Goal: Check status: Check status

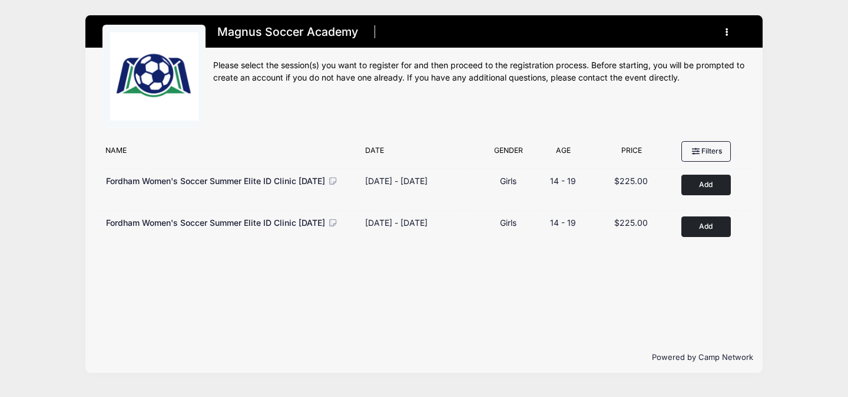
click at [738, 25] on button "button" at bounding box center [729, 32] width 32 height 21
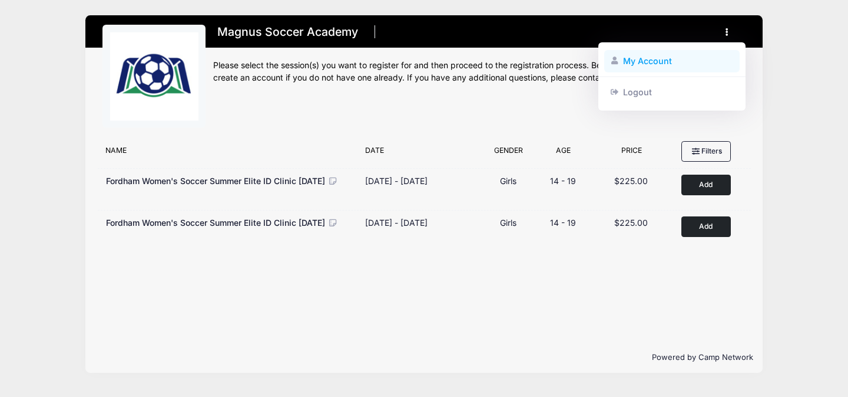
click at [657, 58] on link "My Account" at bounding box center [672, 61] width 136 height 22
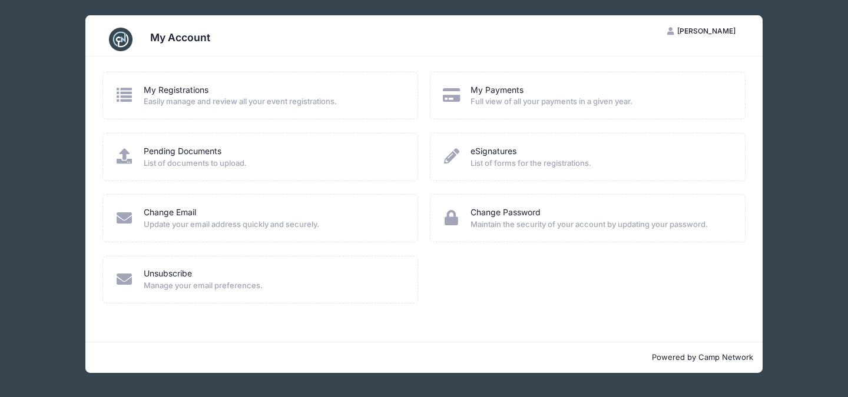
click at [267, 97] on span "Easily manage and review all your event registrations." at bounding box center [273, 102] width 259 height 12
click at [194, 91] on link "My Registrations" at bounding box center [176, 90] width 65 height 12
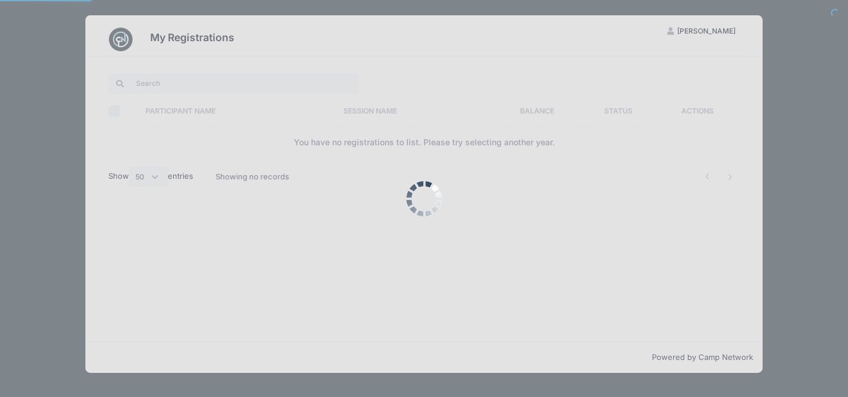
select select "50"
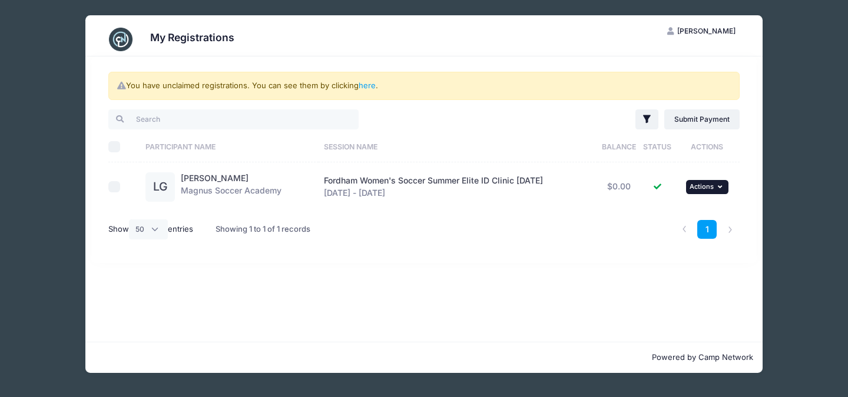
click at [710, 188] on span "Actions" at bounding box center [701, 186] width 24 height 8
click at [682, 239] on link "View Attachments" at bounding box center [672, 235] width 107 height 22
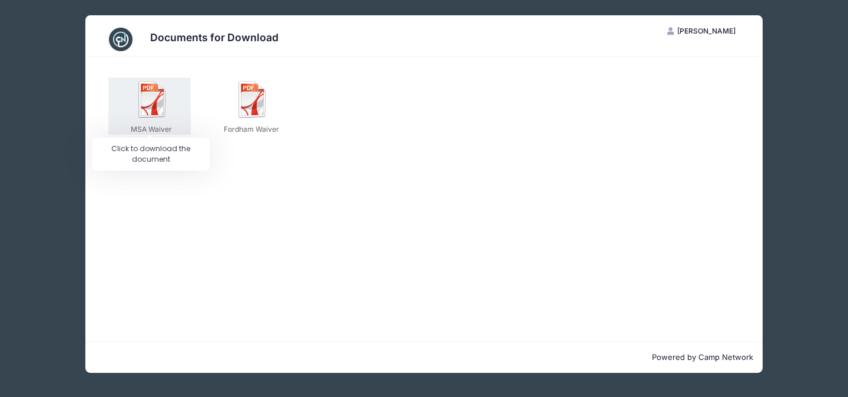
click at [152, 107] on img at bounding box center [153, 100] width 38 height 38
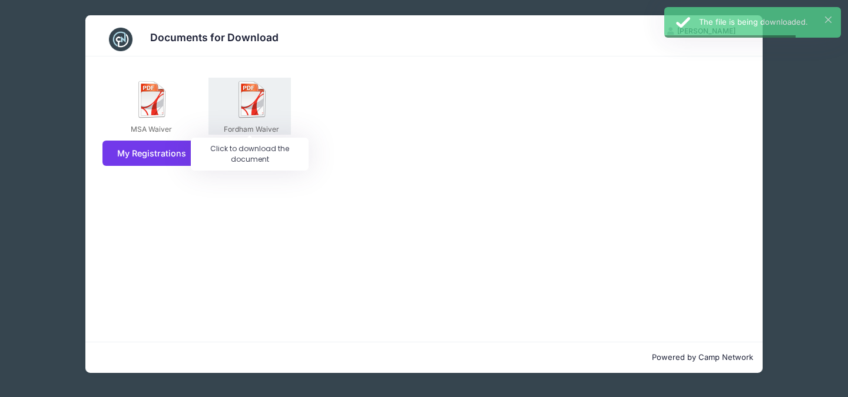
click at [245, 114] on img at bounding box center [253, 100] width 38 height 38
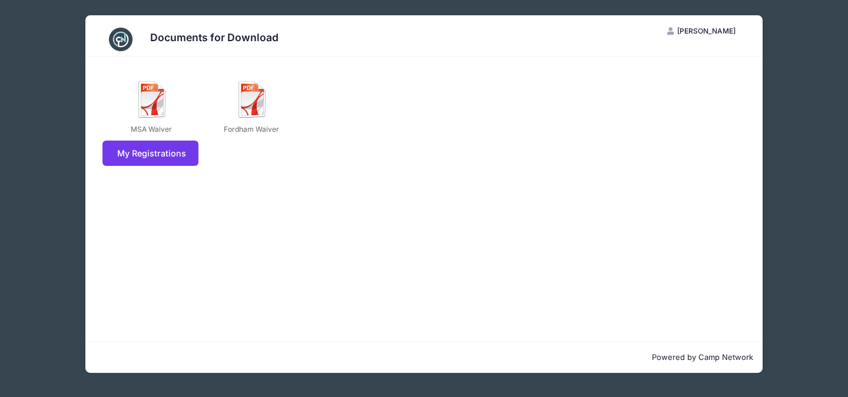
click at [705, 34] on span "[PERSON_NAME]" at bounding box center [706, 30] width 58 height 9
click at [181, 152] on link "My Registrations" at bounding box center [150, 153] width 96 height 25
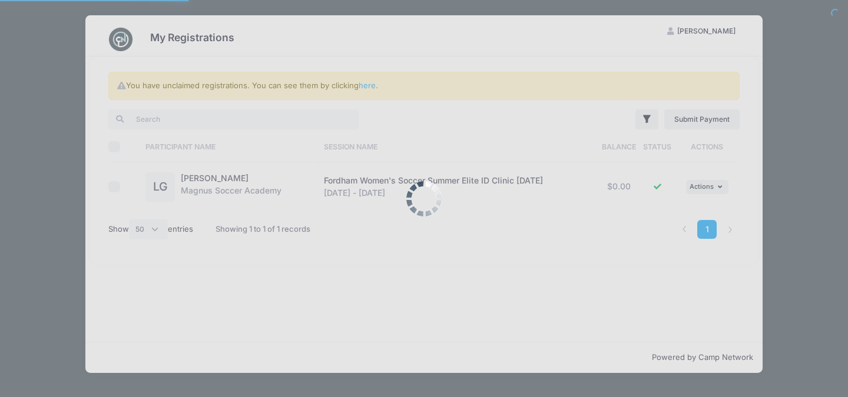
select select "50"
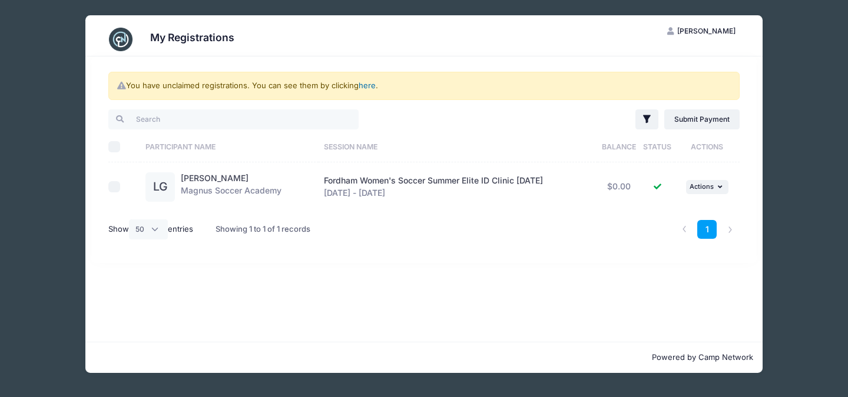
click at [371, 83] on link "here" at bounding box center [366, 85] width 17 height 9
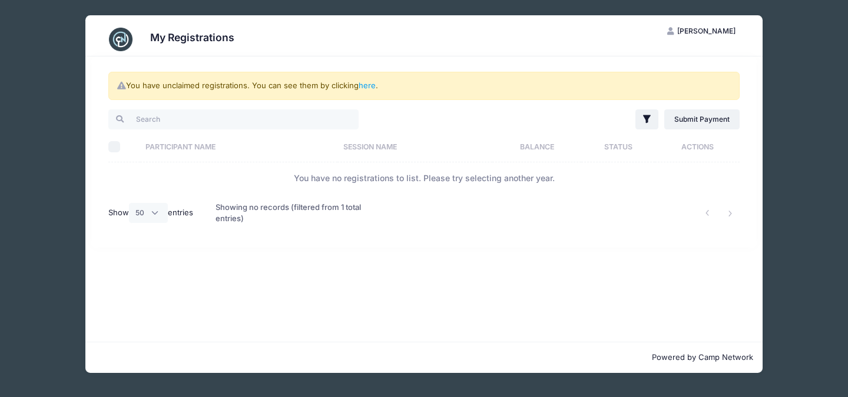
click at [361, 151] on th "Session Name" at bounding box center [414, 146] width 155 height 31
click at [210, 145] on th "Participant Name" at bounding box center [235, 146] width 190 height 31
click at [361, 89] on link "here" at bounding box center [366, 85] width 17 height 9
click at [713, 32] on span "[PERSON_NAME]" at bounding box center [706, 30] width 58 height 9
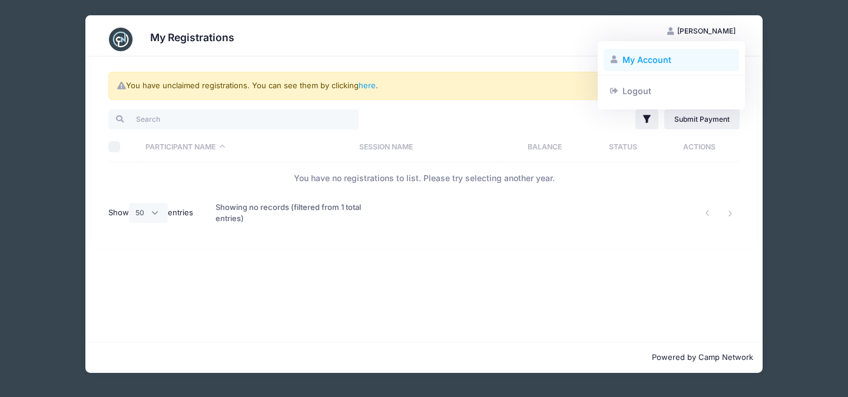
click at [680, 51] on link "My Account" at bounding box center [671, 60] width 136 height 22
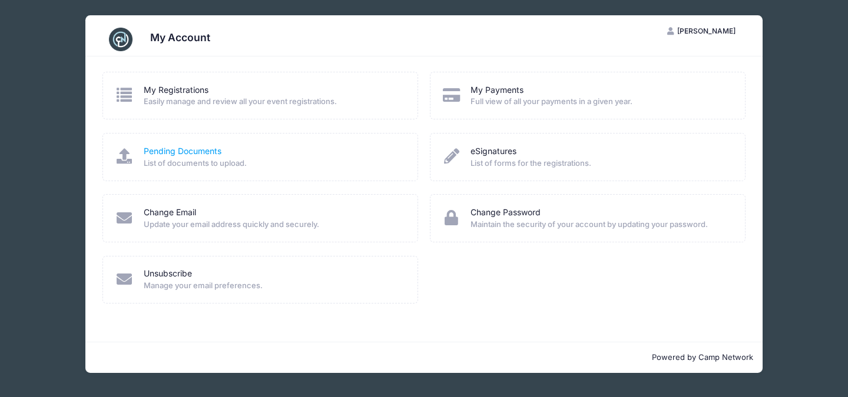
click at [212, 149] on link "Pending Documents" at bounding box center [183, 151] width 78 height 12
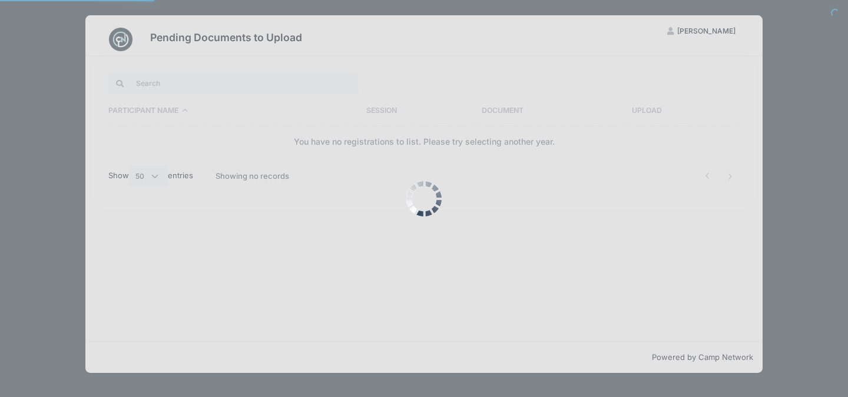
select select "50"
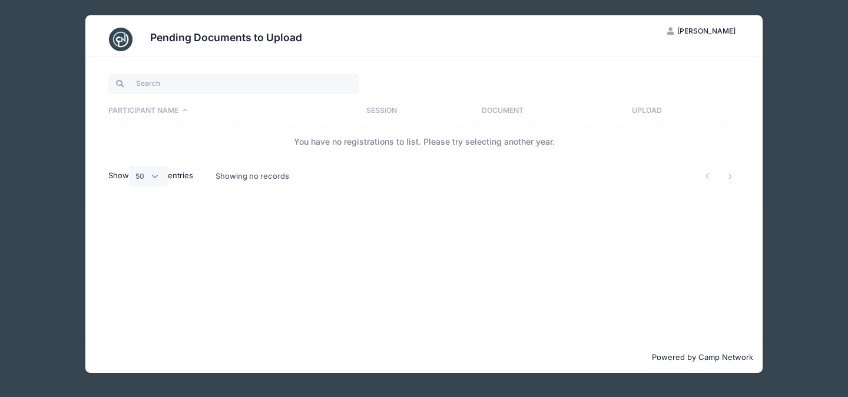
click at [695, 31] on span "[PERSON_NAME]" at bounding box center [706, 30] width 58 height 9
click at [649, 57] on link "My Account" at bounding box center [671, 60] width 136 height 22
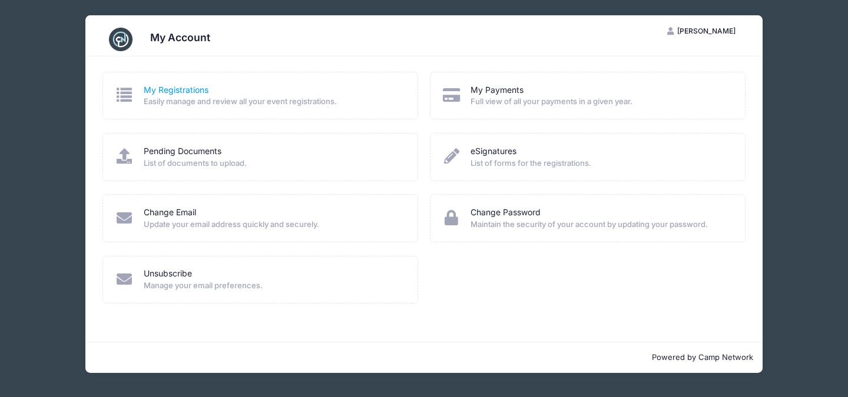
click at [185, 89] on link "My Registrations" at bounding box center [176, 90] width 65 height 12
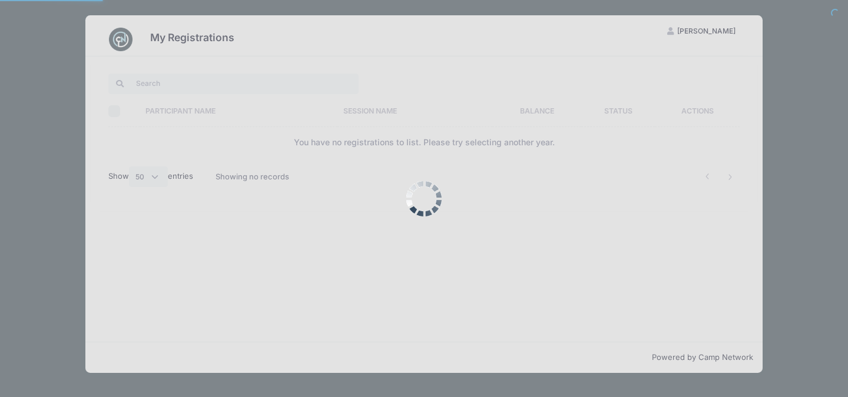
select select "50"
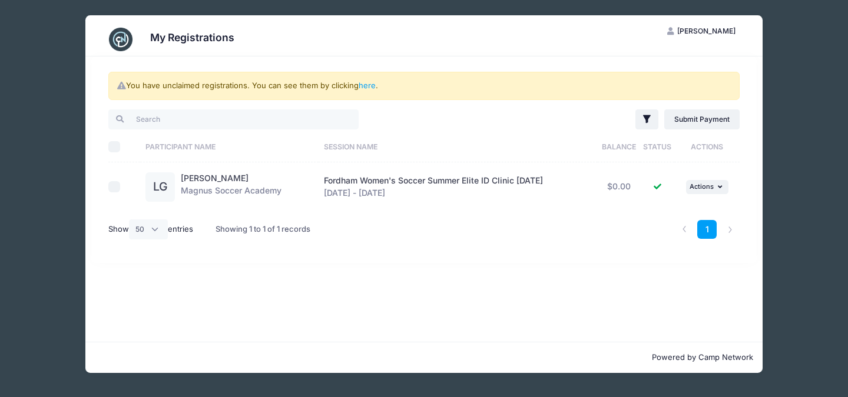
click at [339, 179] on span "Fordham Women's Soccer Summer Elite ID Clinic [DATE]" at bounding box center [433, 180] width 219 height 10
click at [695, 190] on span "Actions" at bounding box center [701, 186] width 24 height 8
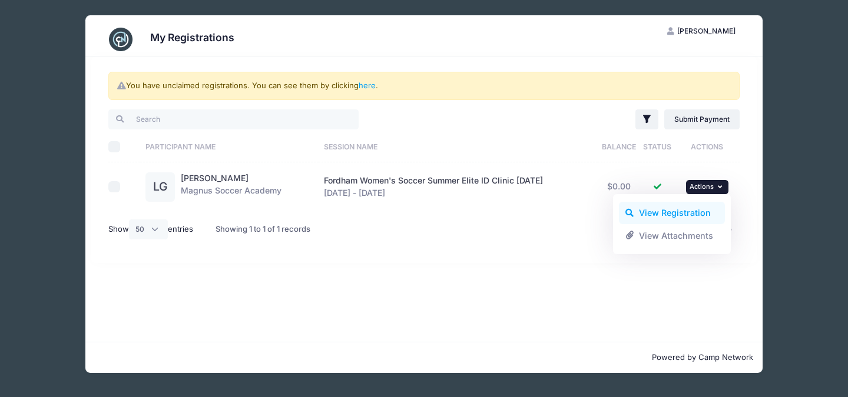
click at [683, 211] on link "View Registration" at bounding box center [672, 213] width 107 height 22
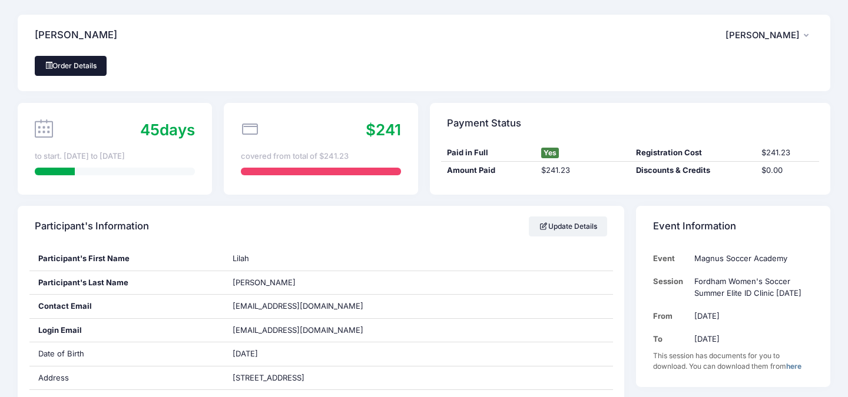
click at [85, 57] on link "Order Details" at bounding box center [71, 66] width 72 height 20
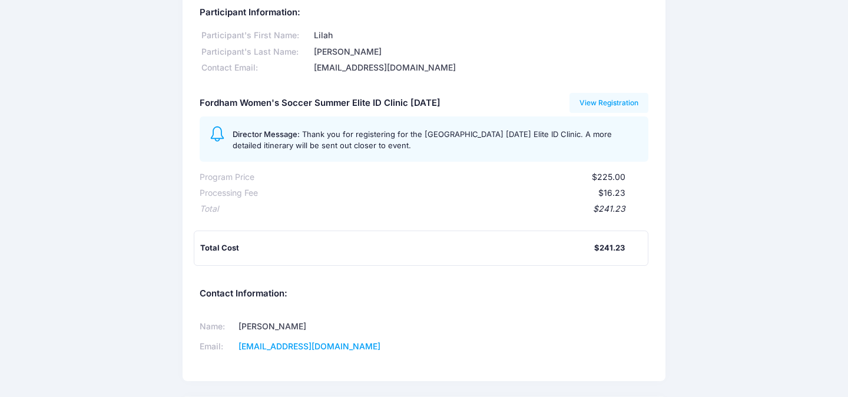
scroll to position [77, 0]
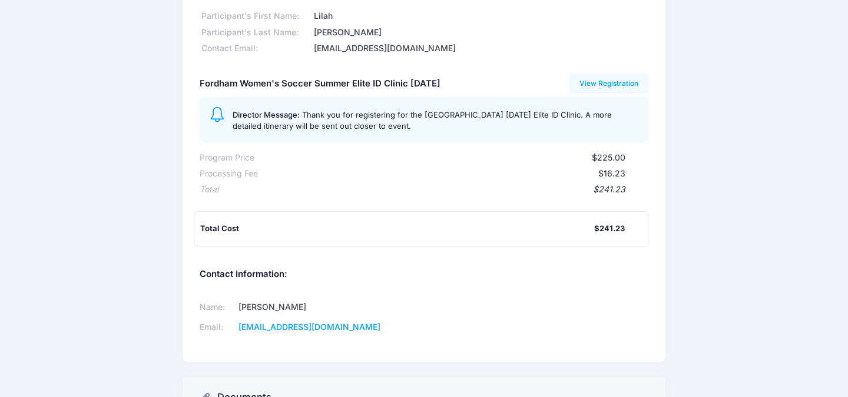
drag, startPoint x: 307, startPoint y: 308, endPoint x: 247, endPoint y: 310, distance: 60.7
click at [247, 310] on td "Magnus Nilerud" at bounding box center [321, 307] width 174 height 20
copy td "Magnus Nilerud"
